Goal: Check status: Check status

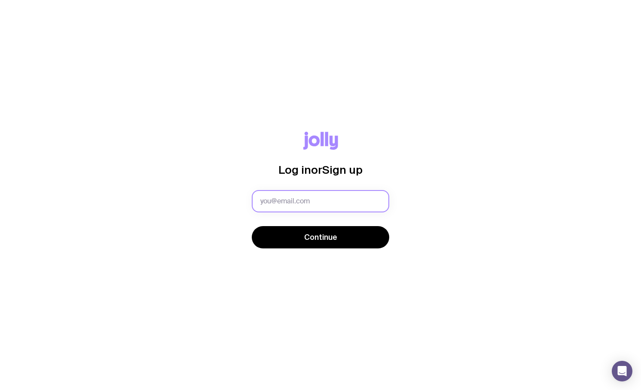
click at [337, 207] on input "text" at bounding box center [320, 201] width 137 height 22
type input "larissa.wick@myob.com"
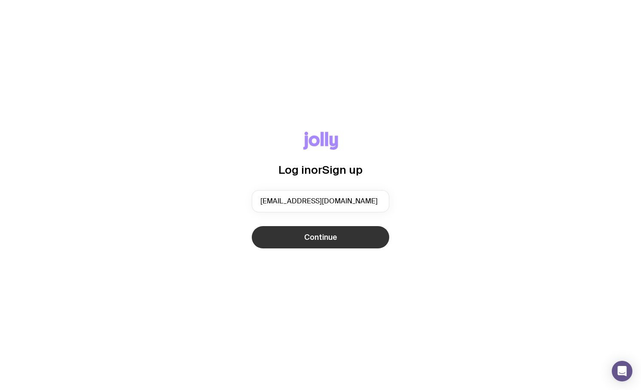
click at [316, 241] on span "Continue" at bounding box center [320, 237] width 33 height 10
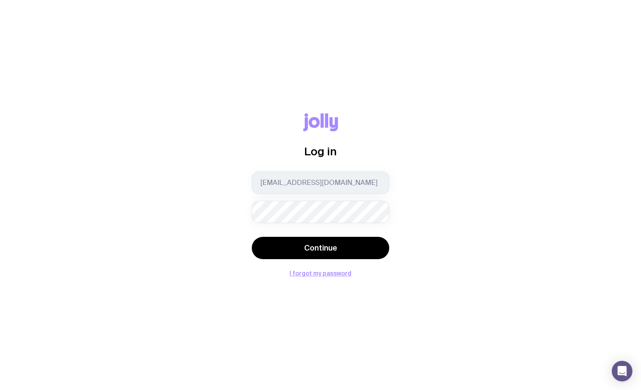
click at [252, 237] on button "Continue" at bounding box center [320, 248] width 137 height 22
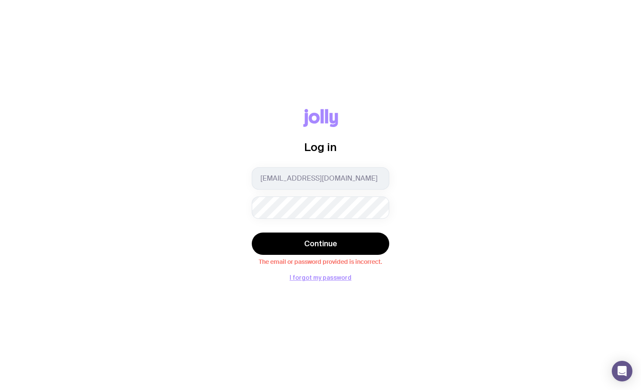
click at [342, 281] on div "Log in larissa.wick@myob.com Continue The email or password provided is incorre…" at bounding box center [320, 195] width 641 height 390
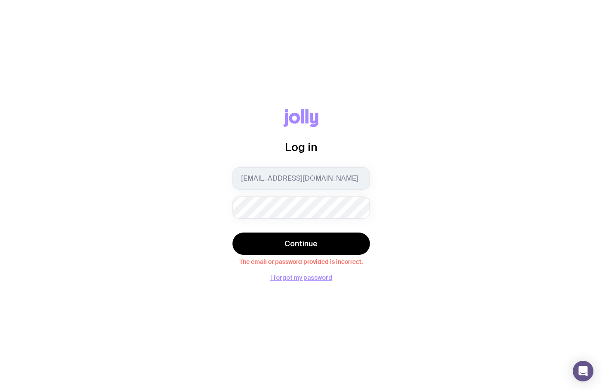
click at [303, 282] on div "Log in larissa.wick@myob.com Continue The email or password provided is incorre…" at bounding box center [301, 195] width 602 height 390
click at [303, 281] on div "Log in larissa.wick@myob.com Continue The email or password provided is incorre…" at bounding box center [301, 195] width 602 height 390
click at [304, 279] on button "I forgot my password" at bounding box center [301, 277] width 62 height 7
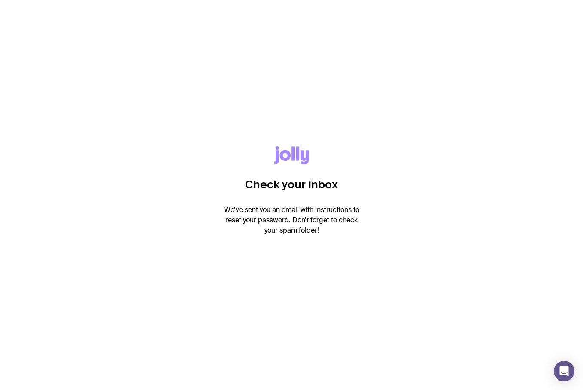
click at [166, 298] on div "Check your inbox We’ve sent you an email with instructions to reset your passwo…" at bounding box center [291, 195] width 583 height 390
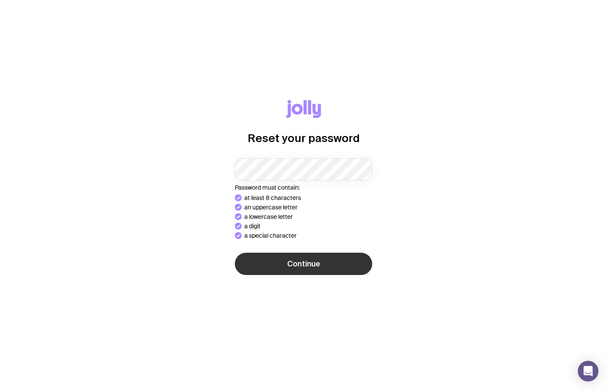
click at [320, 266] on button "Continue" at bounding box center [303, 264] width 137 height 22
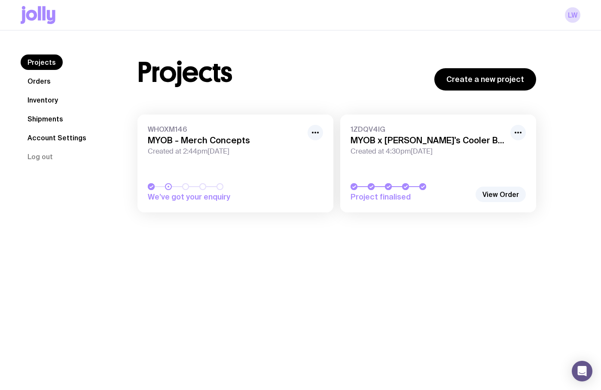
click at [293, 156] on link "WHOXM146 MYOB - Merch Concepts Created at 2:44pm[DATE] We’ve got your enquiry" at bounding box center [235, 164] width 196 height 98
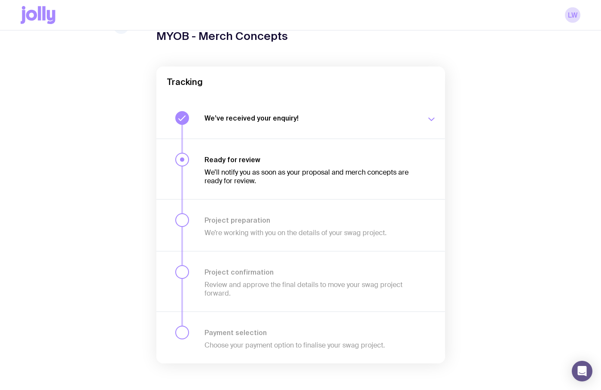
scroll to position [47, 0]
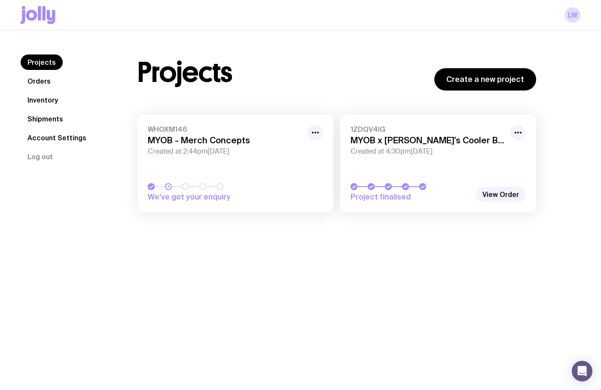
click at [435, 161] on link "1ZDQV4IG MYOB x [PERSON_NAME]'s Cooler Bags Created at 4:30pm[DATE] Project fin…" at bounding box center [438, 164] width 196 height 98
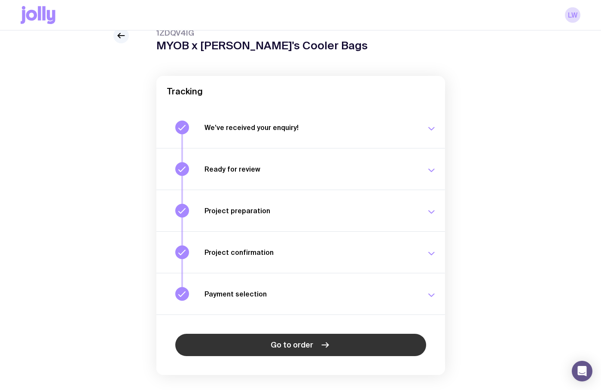
scroll to position [56, 0]
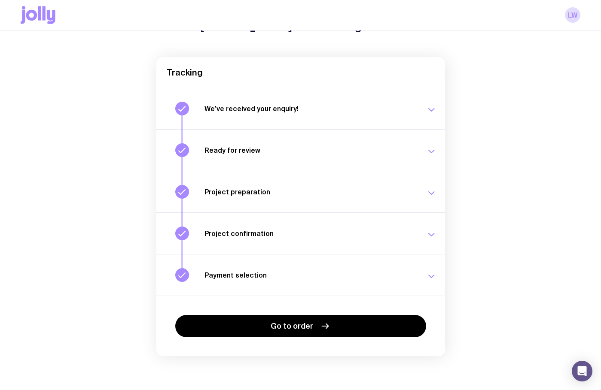
click at [433, 278] on icon "button" at bounding box center [431, 276] width 10 height 10
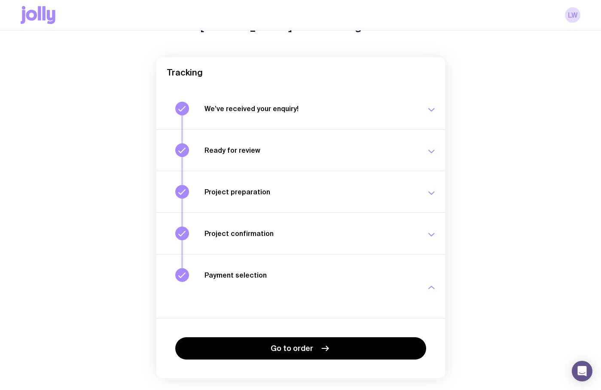
click at [433, 278] on div "button" at bounding box center [431, 287] width 10 height 33
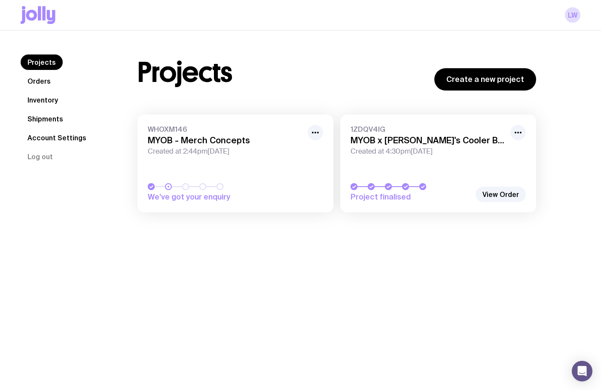
click at [163, 324] on div "Projects Orders Inventory Shipments Account Settings Log out Projects Orders In…" at bounding box center [300, 225] width 601 height 390
click at [60, 119] on link "Shipments" at bounding box center [45, 118] width 49 height 15
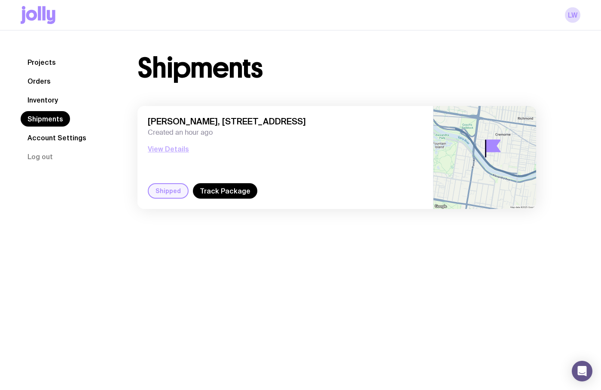
click at [175, 148] on button "View Details" at bounding box center [168, 149] width 41 height 10
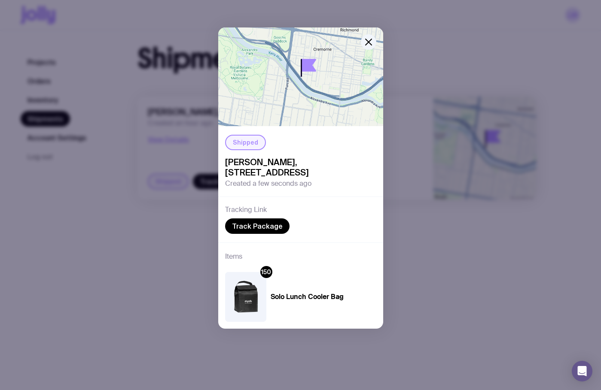
scroll to position [5, 0]
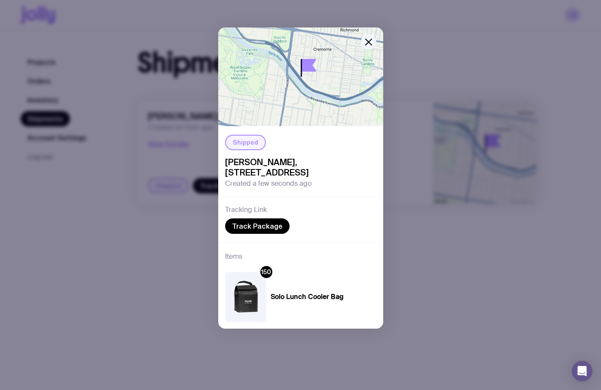
click at [482, 310] on div "Shipped [PERSON_NAME], [STREET_ADDRESS] Created a few seconds ago Tracking Link…" at bounding box center [300, 195] width 601 height 390
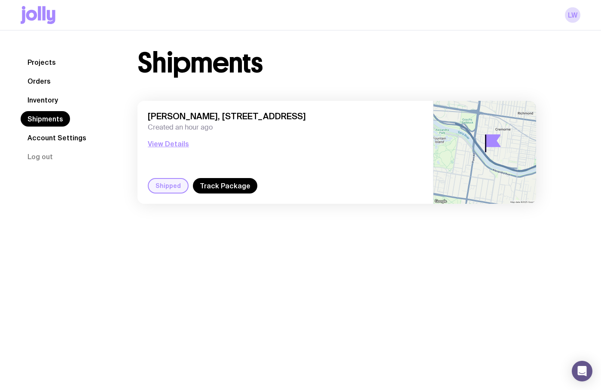
click at [52, 102] on link "Inventory" at bounding box center [43, 99] width 44 height 15
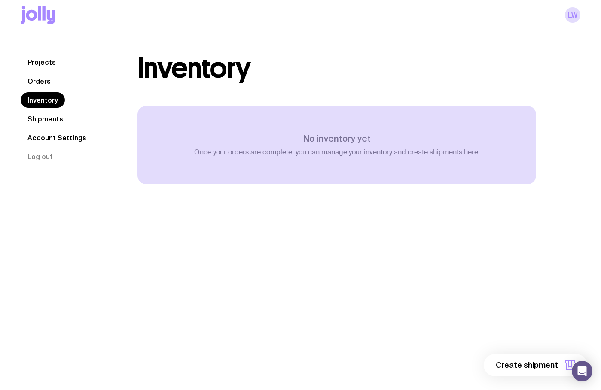
click at [51, 118] on link "Shipments" at bounding box center [45, 118] width 49 height 15
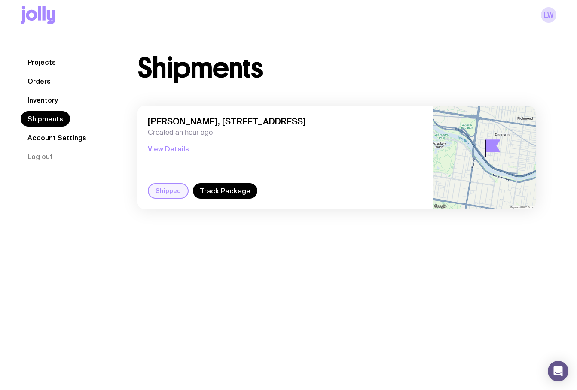
click at [395, 250] on div "Projects Orders Inventory Shipments Account Settings Log out Projects Orders In…" at bounding box center [288, 225] width 577 height 390
click at [170, 152] on button "View Details" at bounding box center [168, 149] width 41 height 10
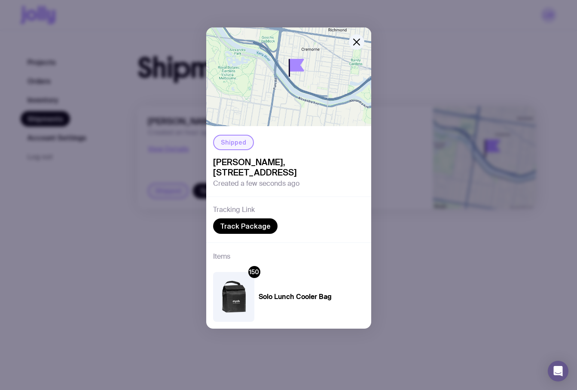
click at [413, 274] on div "Shipped [PERSON_NAME], [STREET_ADDRESS] Created a few seconds ago Tracking Link…" at bounding box center [288, 195] width 577 height 390
